Goal: Check status: Check status

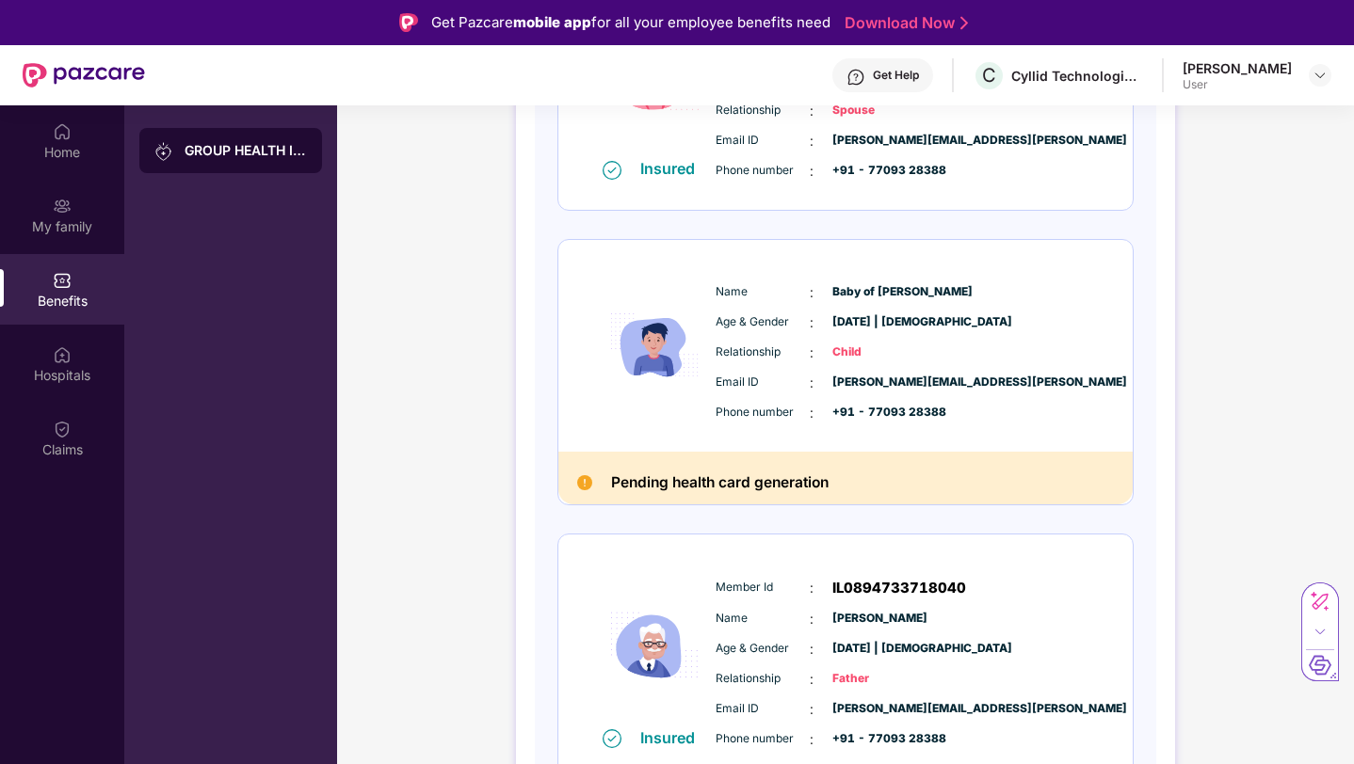
scroll to position [629, 0]
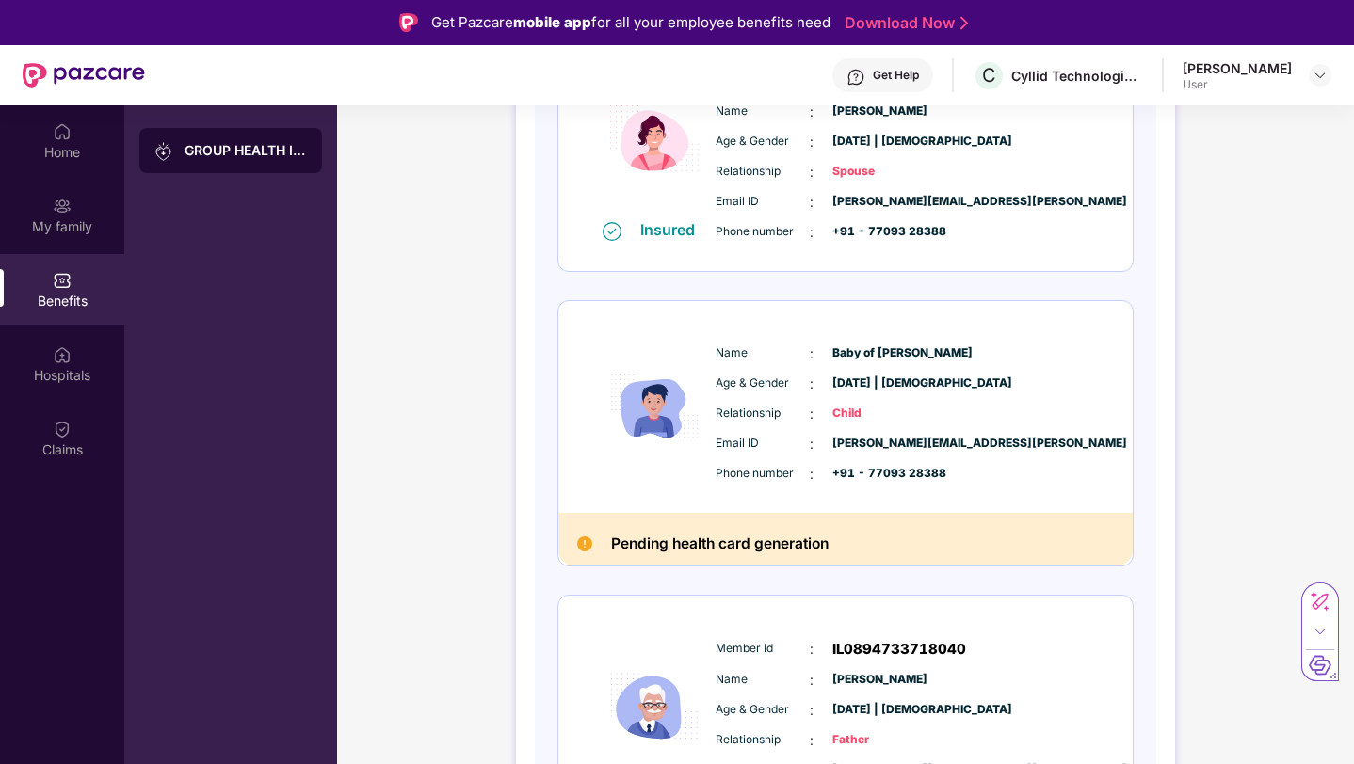
click at [587, 536] on div "Pending health card generation" at bounding box center [845, 540] width 574 height 54
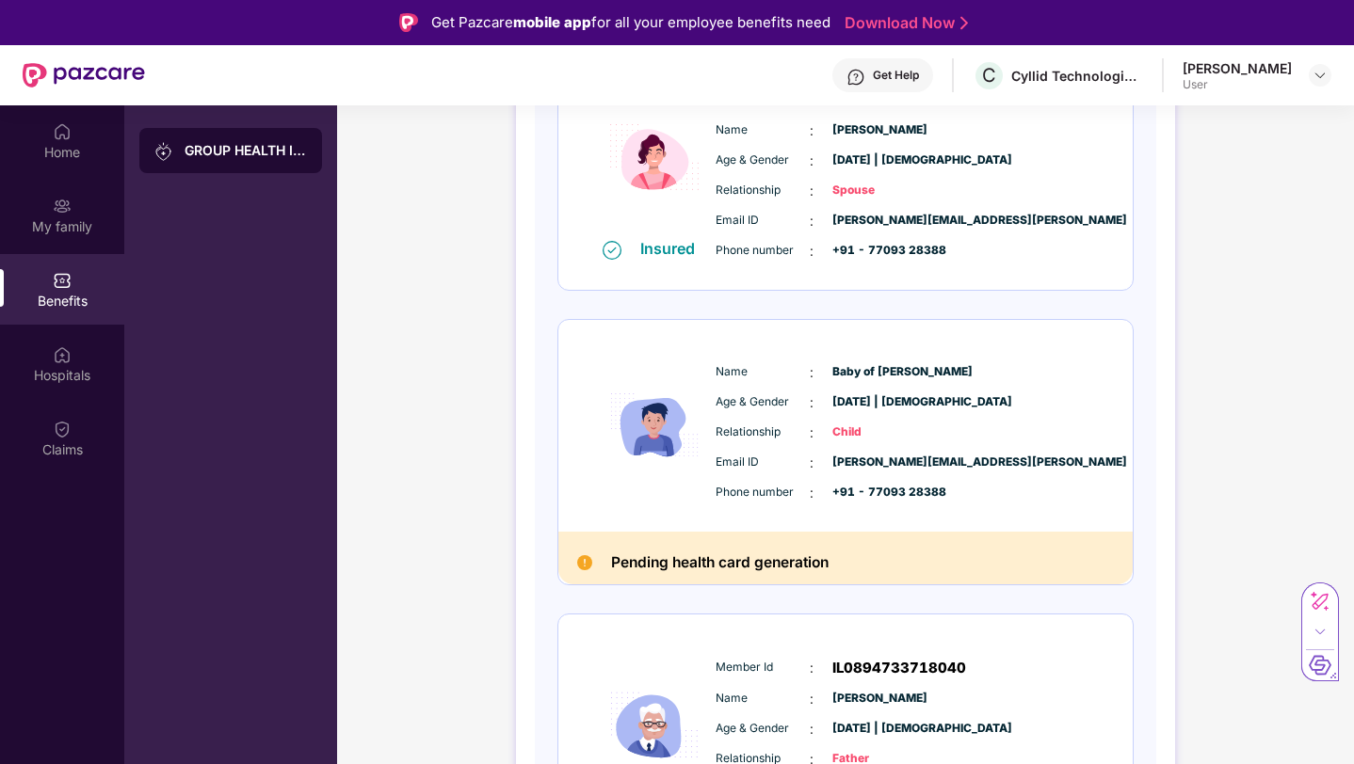
click at [735, 407] on span "Age & Gender" at bounding box center [762, 403] width 94 height 18
click at [735, 406] on span "Age & Gender" at bounding box center [762, 403] width 94 height 18
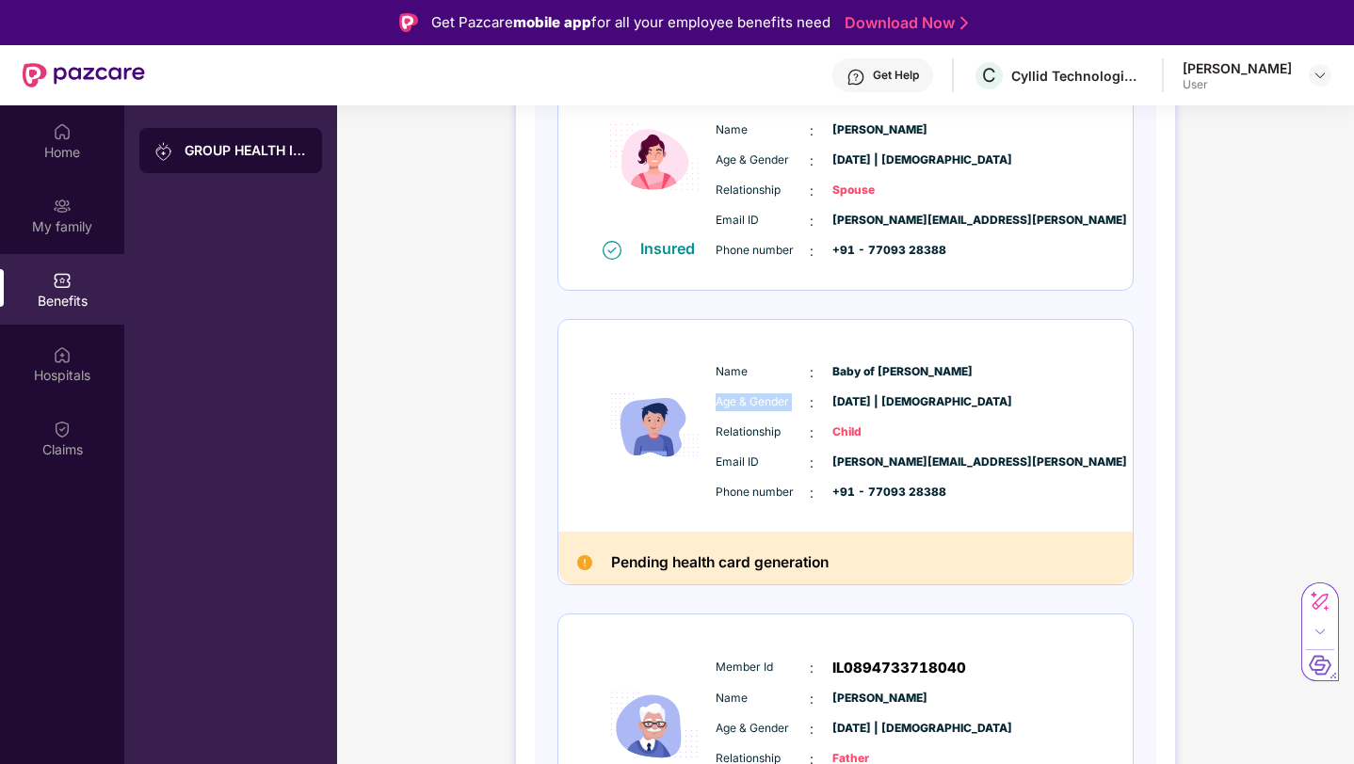
click at [735, 406] on span "Age & Gender" at bounding box center [762, 403] width 94 height 18
click at [646, 416] on img at bounding box center [654, 426] width 113 height 163
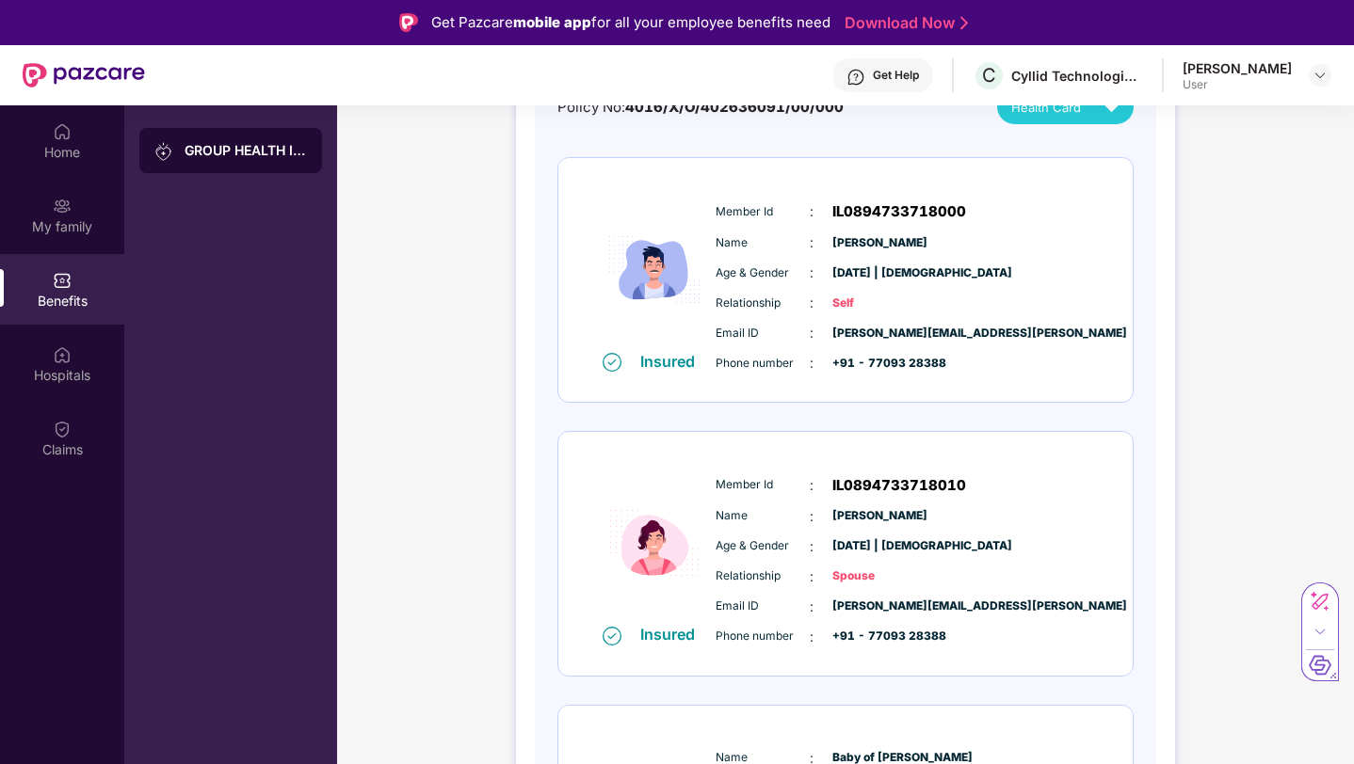
scroll to position [0, 0]
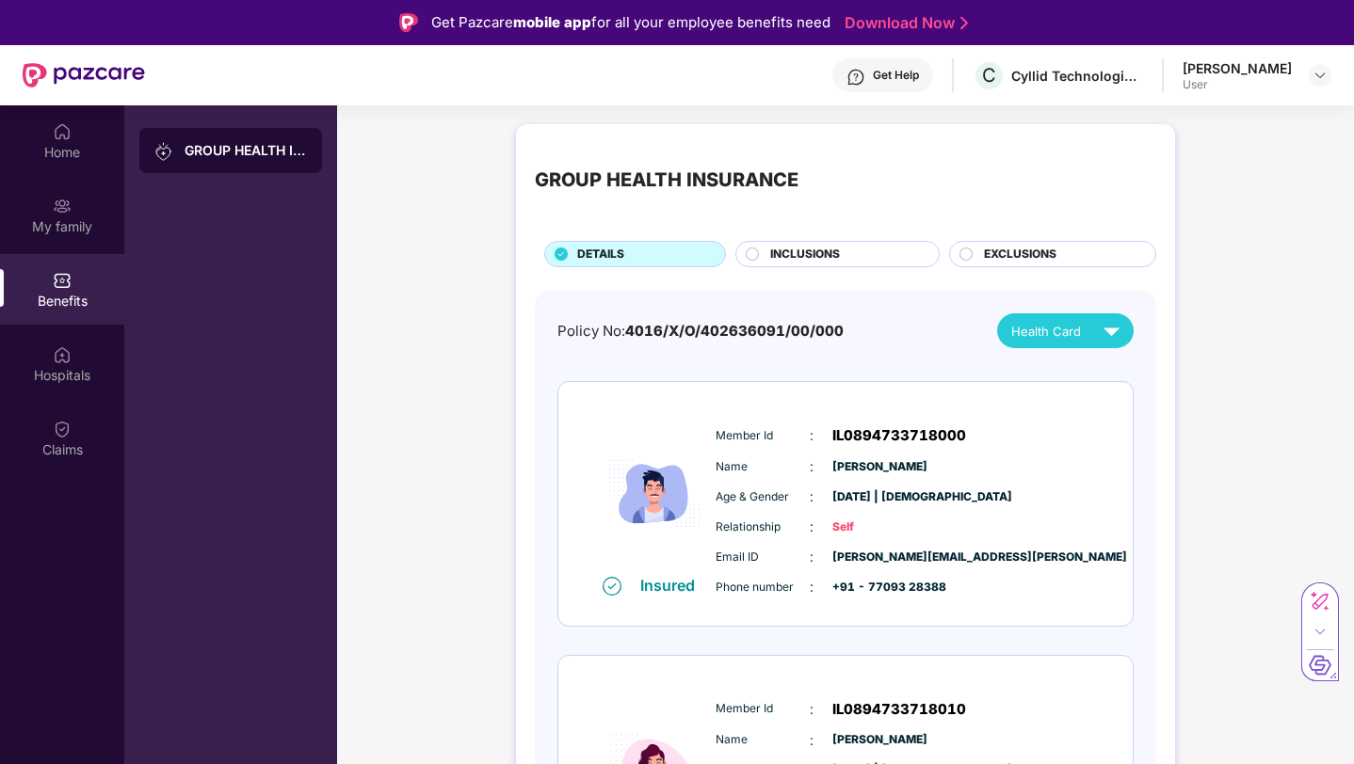
click at [758, 253] on div at bounding box center [753, 257] width 15 height 18
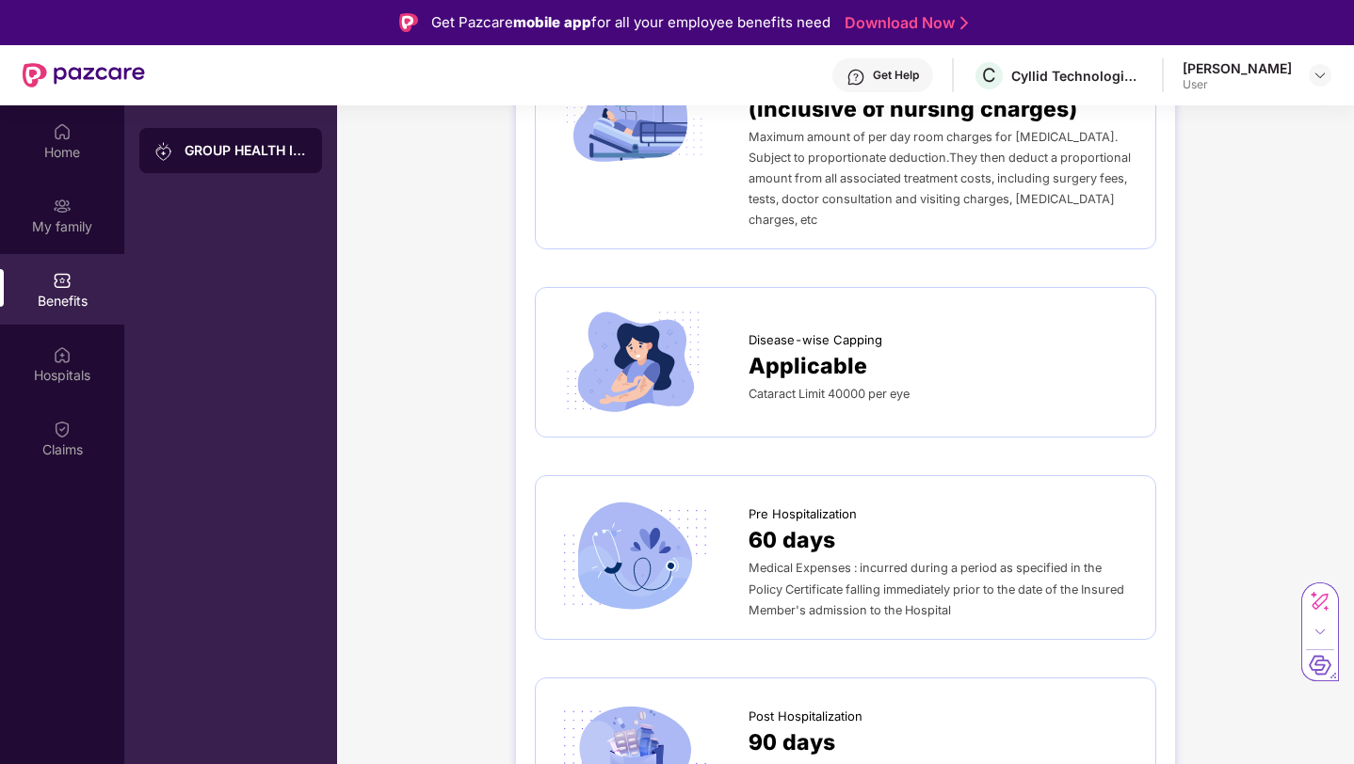
scroll to position [828, 0]
